Goal: Book appointment/travel/reservation

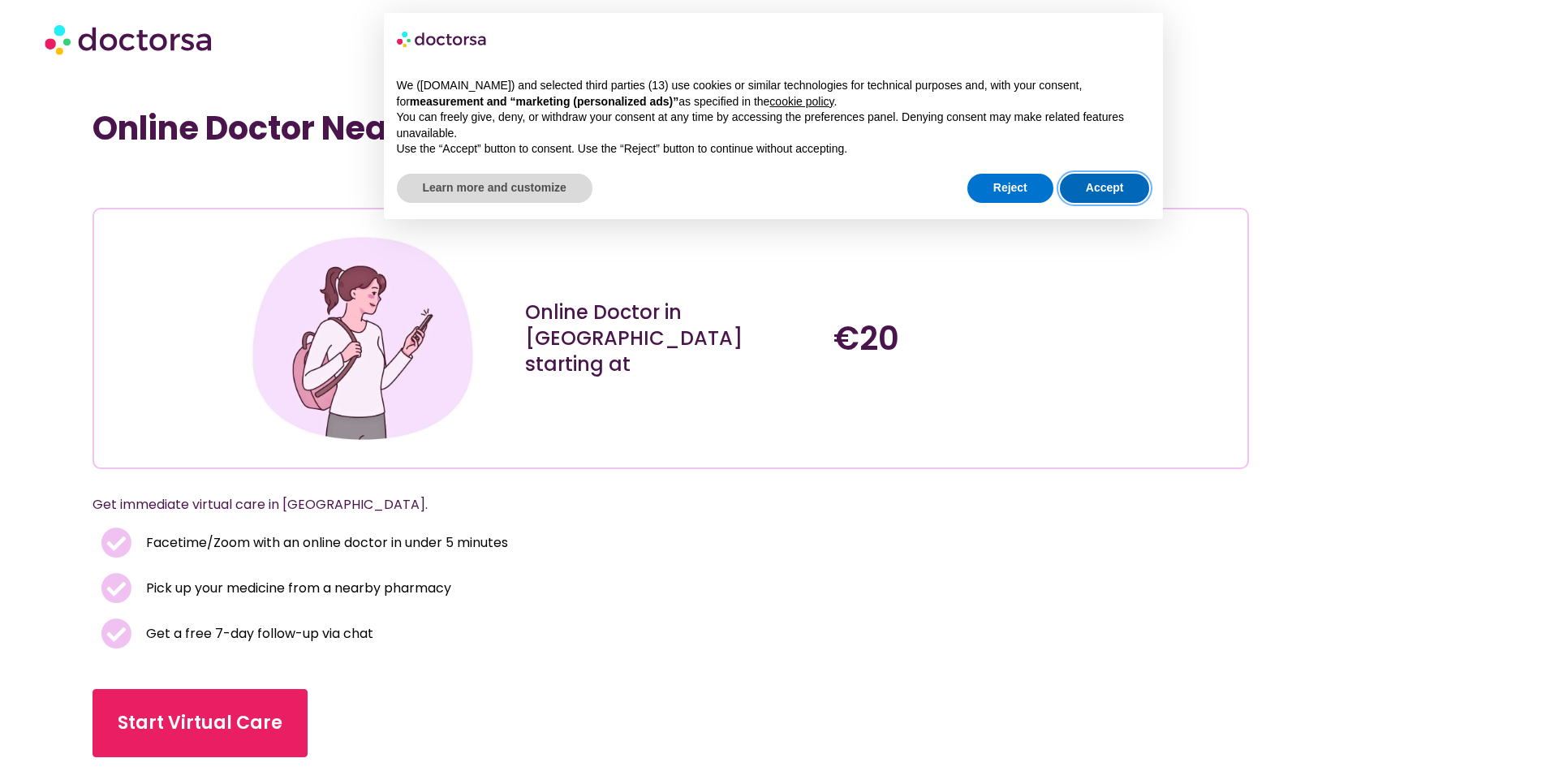
click at [1109, 193] on button "Accept" at bounding box center [1105, 188] width 90 height 29
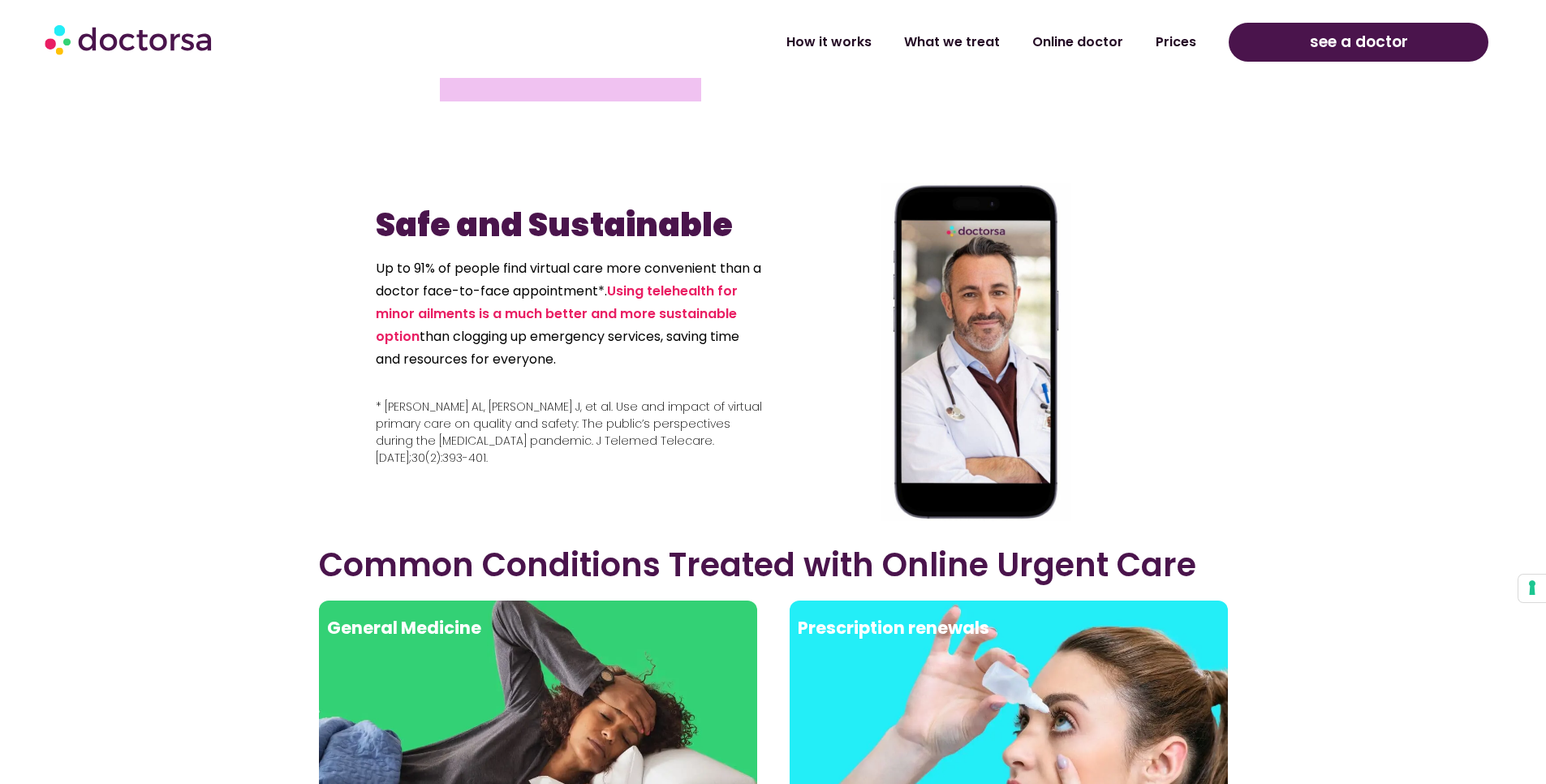
scroll to position [2629, 0]
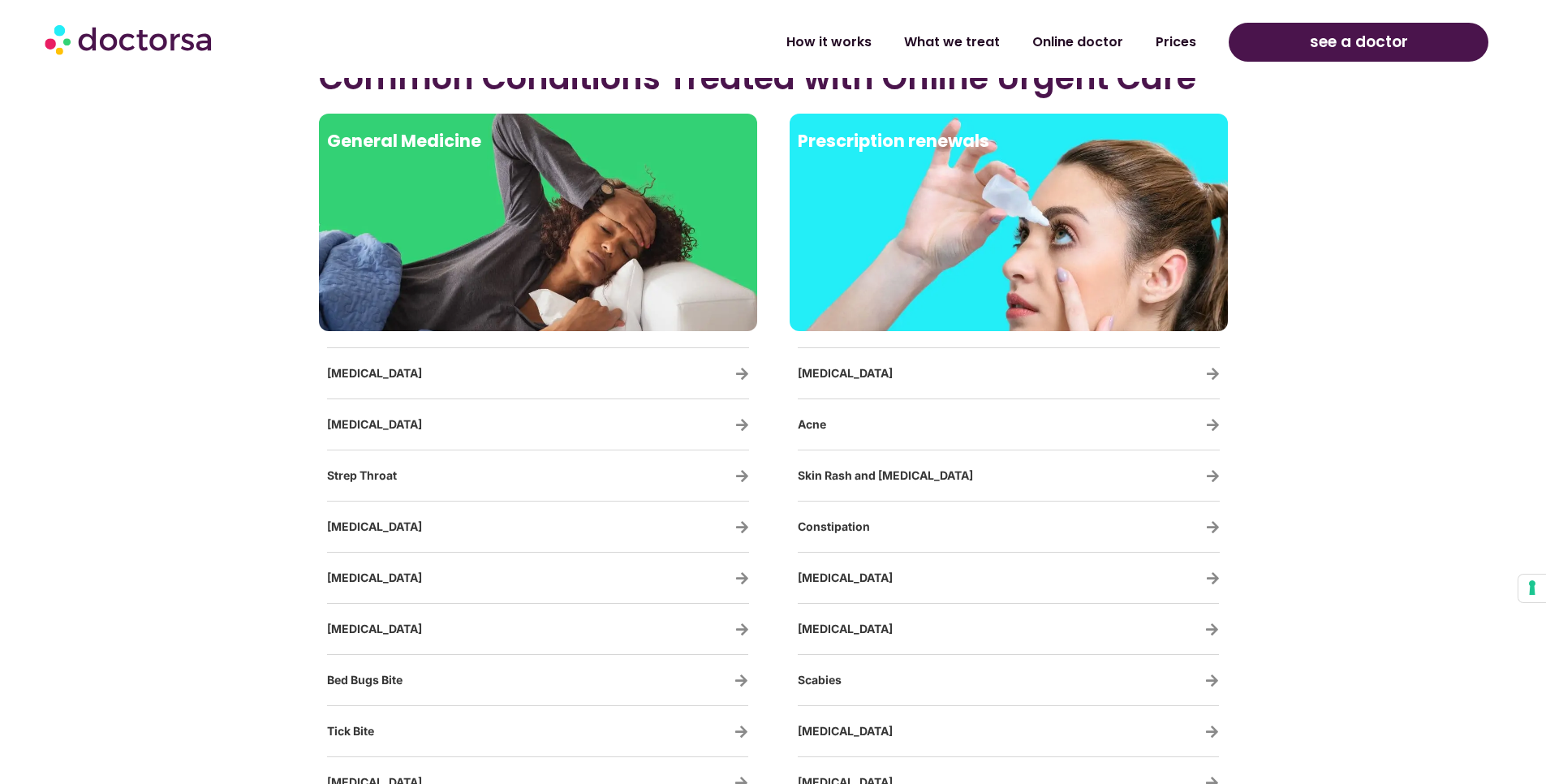
click at [941, 325] on div "Prescription renewals" at bounding box center [1009, 222] width 439 height 218
click at [847, 381] on h3 "Cold Sores" at bounding box center [961, 373] width 327 height 34
click at [845, 366] on span "Cold Sores" at bounding box center [845, 373] width 95 height 14
click at [834, 408] on h3 "Acne" at bounding box center [961, 424] width 327 height 34
click at [812, 424] on span "Acne" at bounding box center [811, 424] width 28 height 14
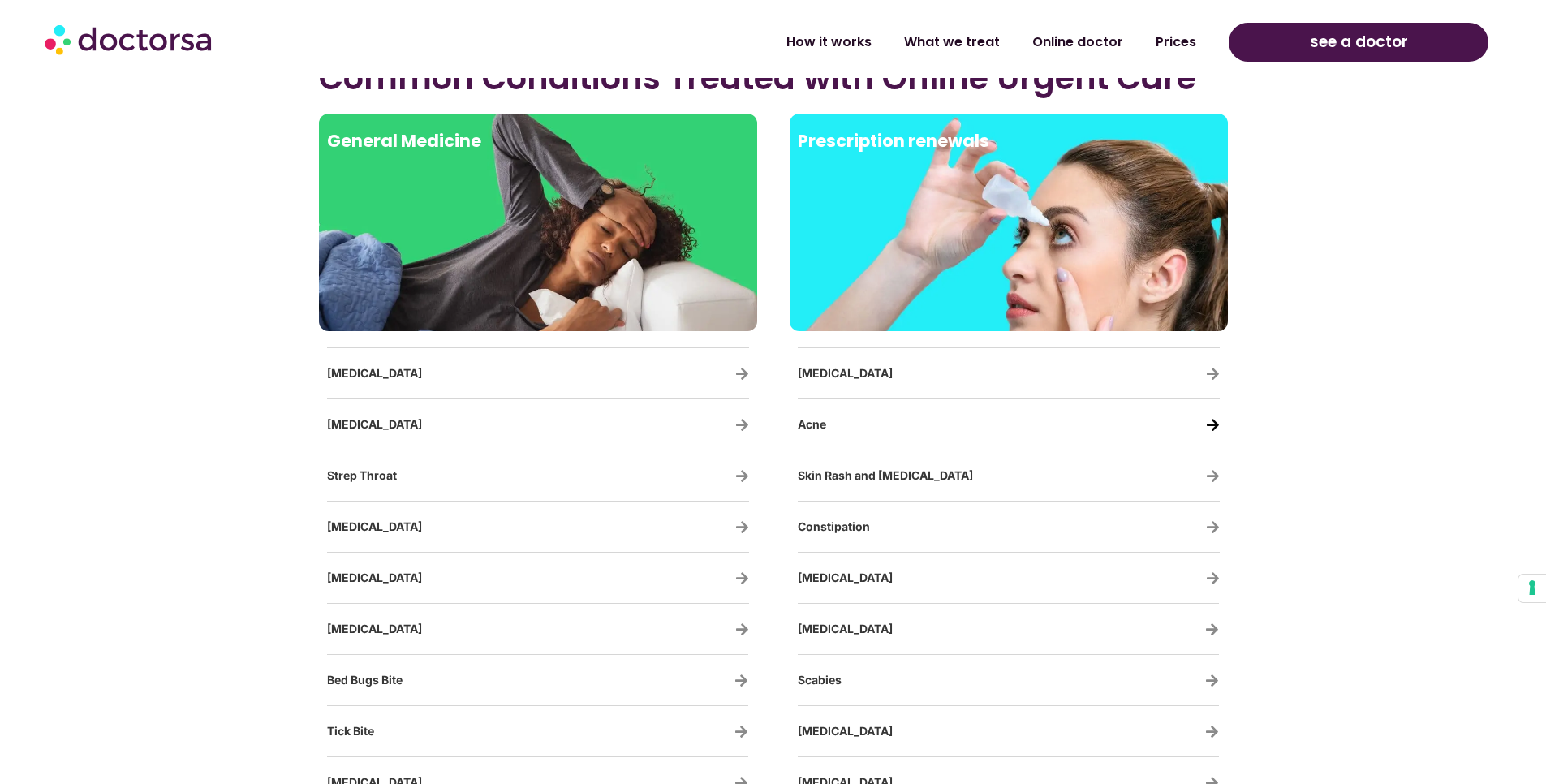
click at [1213, 420] on icon at bounding box center [1212, 425] width 14 height 14
click at [1332, 38] on span "see a doctor" at bounding box center [1358, 42] width 98 height 26
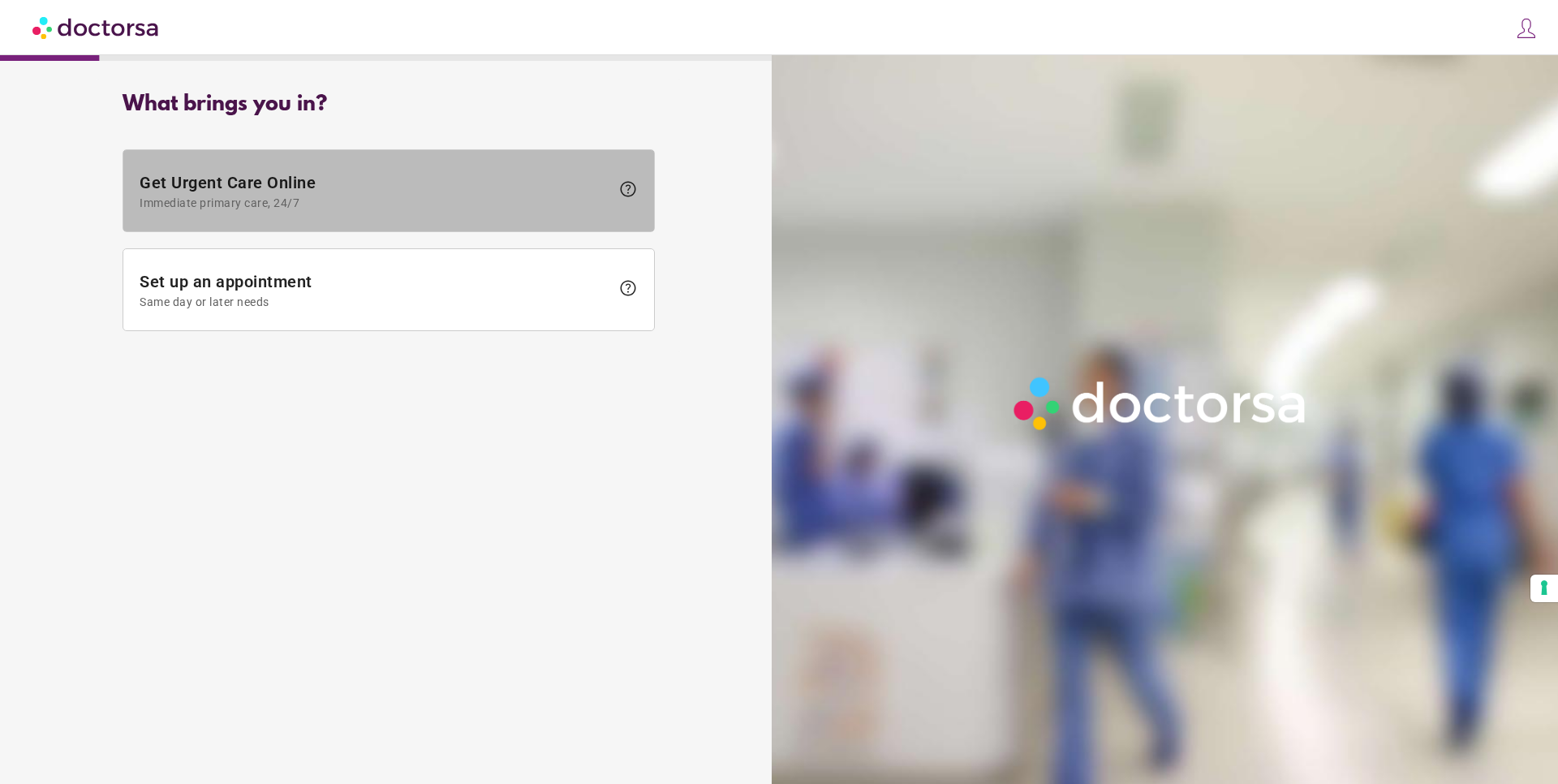
click at [364, 202] on span "Immediate primary care, 24/7" at bounding box center [375, 202] width 471 height 13
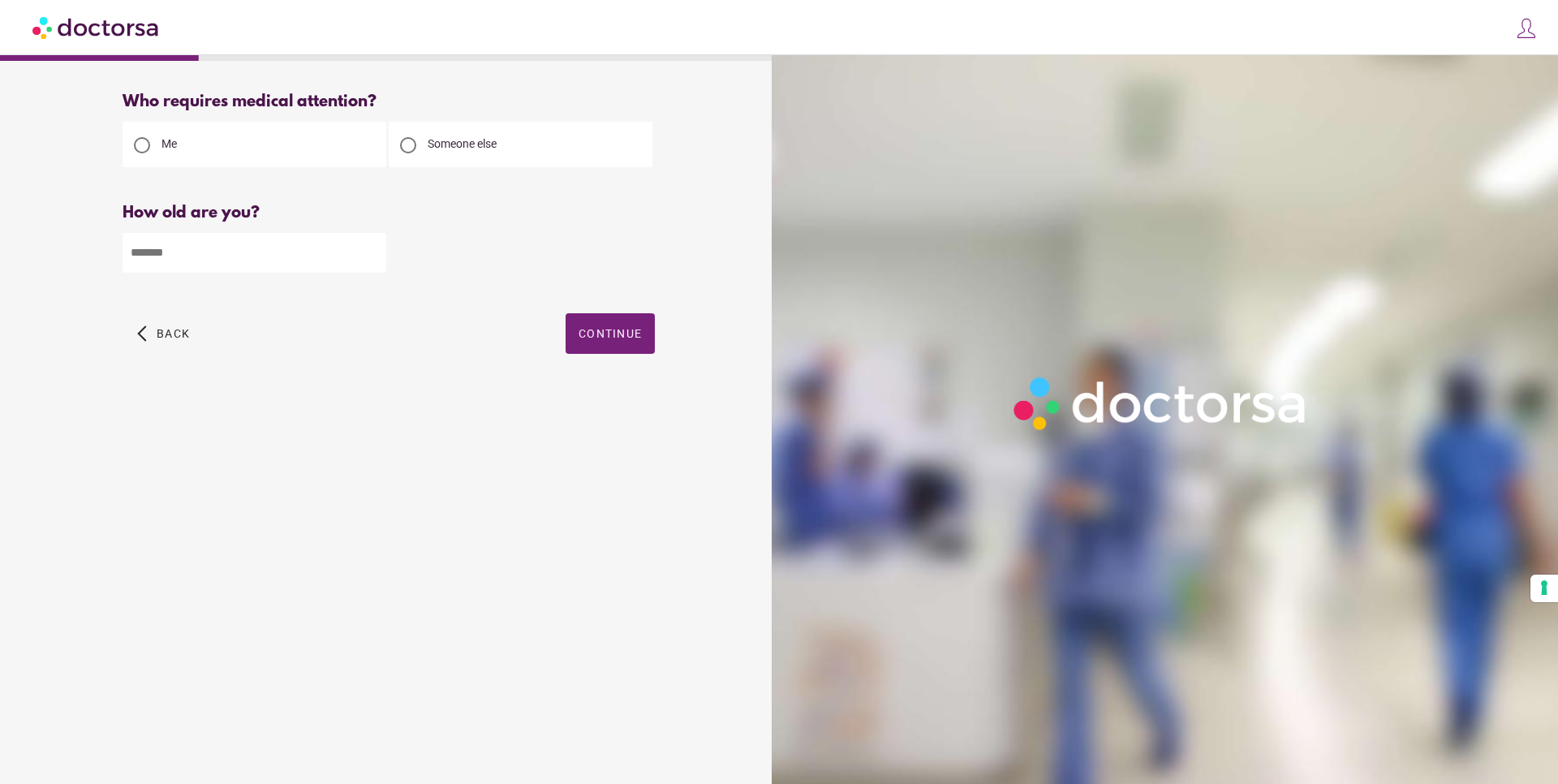
click at [61, 33] on img at bounding box center [97, 27] width 128 height 37
